Goal: Find specific page/section: Find specific page/section

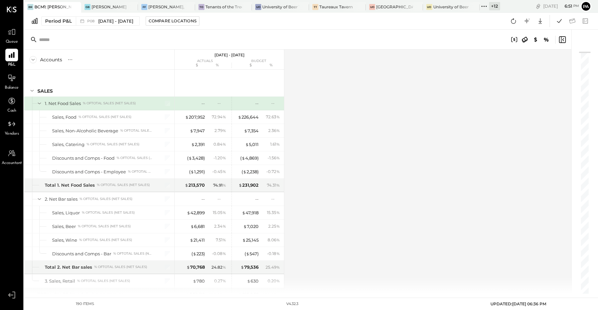
click at [487, 7] on icon at bounding box center [483, 6] width 9 height 9
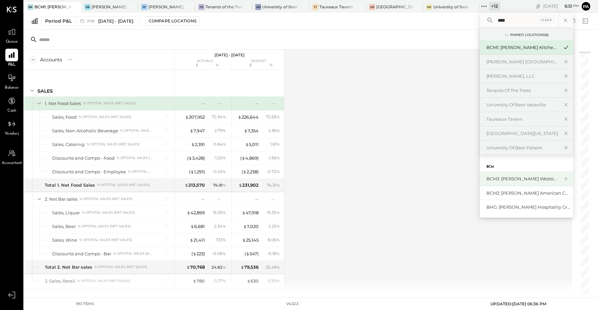
type input "****"
click at [514, 178] on div "BCM3: [PERSON_NAME] Westside Grill" at bounding box center [522, 179] width 72 height 6
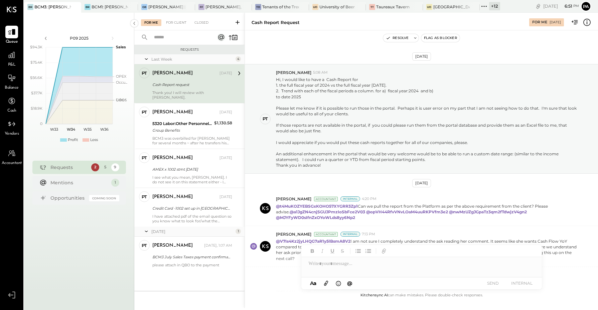
scroll to position [171, 0]
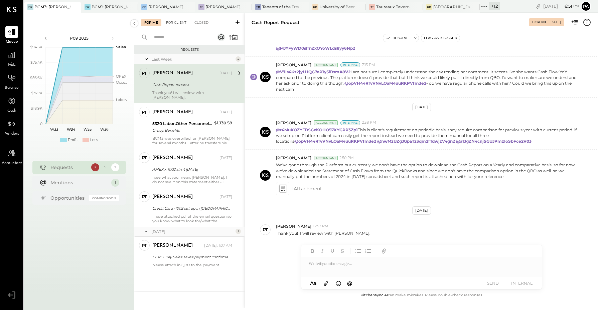
click at [174, 23] on div "For Client" at bounding box center [176, 22] width 27 height 7
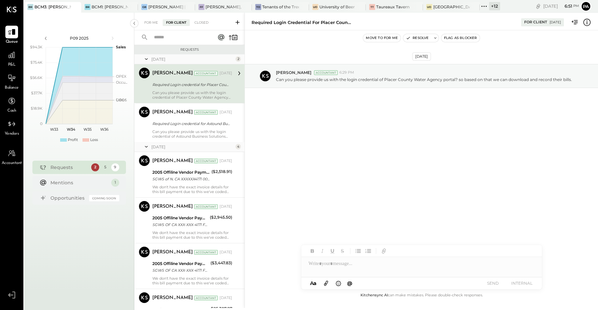
click at [176, 37] on input "text" at bounding box center [180, 37] width 60 height 11
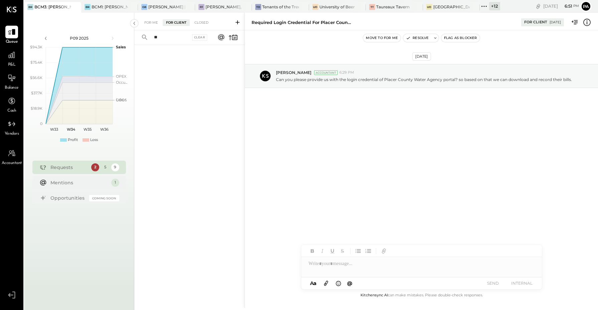
type input "*"
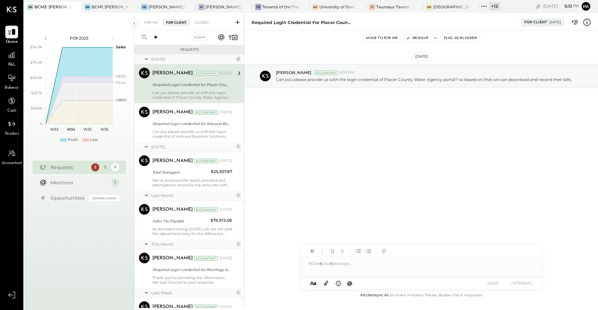
type input "*"
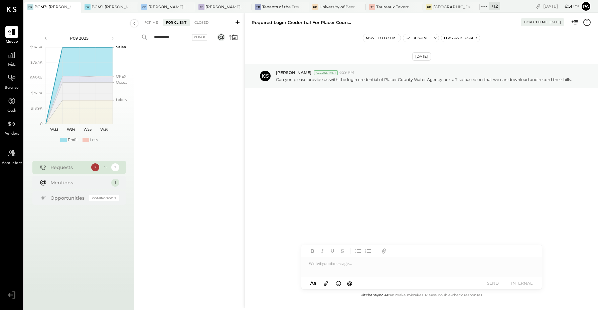
type input "*********"
click at [77, 7] on icon at bounding box center [74, 6] width 3 height 3
click at [212, 7] on icon at bounding box center [213, 7] width 8 height 8
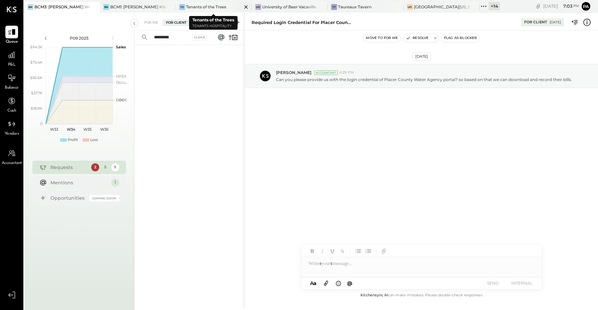
click at [246, 9] on icon at bounding box center [246, 7] width 8 height 8
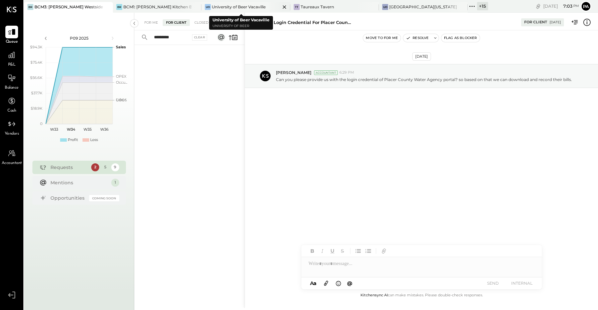
click at [280, 7] on icon at bounding box center [284, 7] width 8 height 8
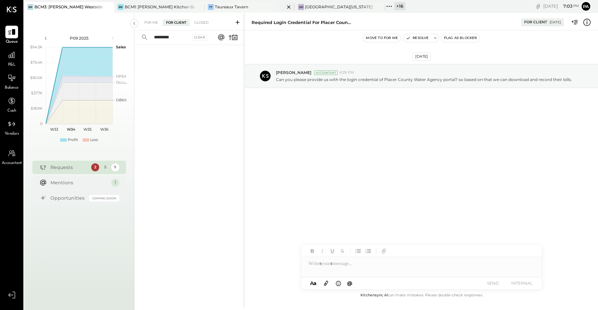
click at [290, 7] on icon at bounding box center [288, 7] width 8 height 8
click at [110, 7] on icon at bounding box center [107, 6] width 3 height 3
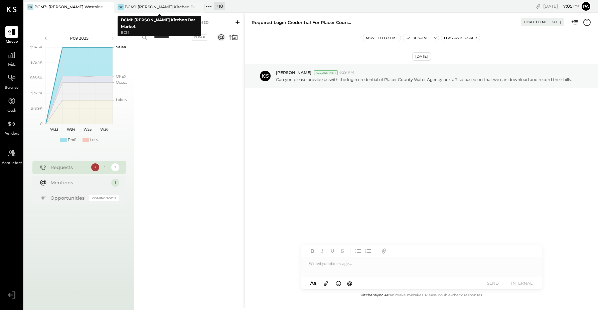
click at [207, 6] on icon at bounding box center [208, 6] width 9 height 9
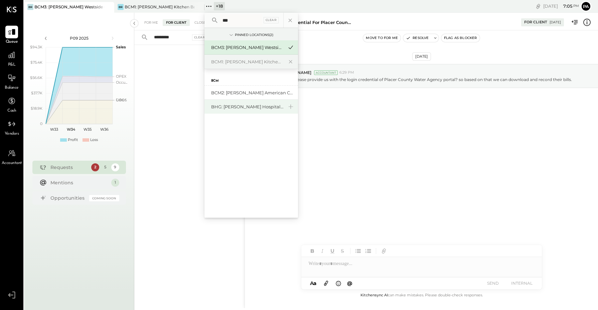
type input "***"
click at [236, 107] on div "BHG: [PERSON_NAME] Hospitality Group, LLC" at bounding box center [247, 107] width 72 height 6
